Goal: Navigation & Orientation: Find specific page/section

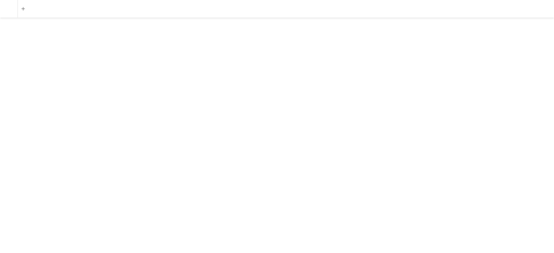
click at [41, 90] on p at bounding box center [276, 91] width 545 height 14
